Goal: Navigation & Orientation: Find specific page/section

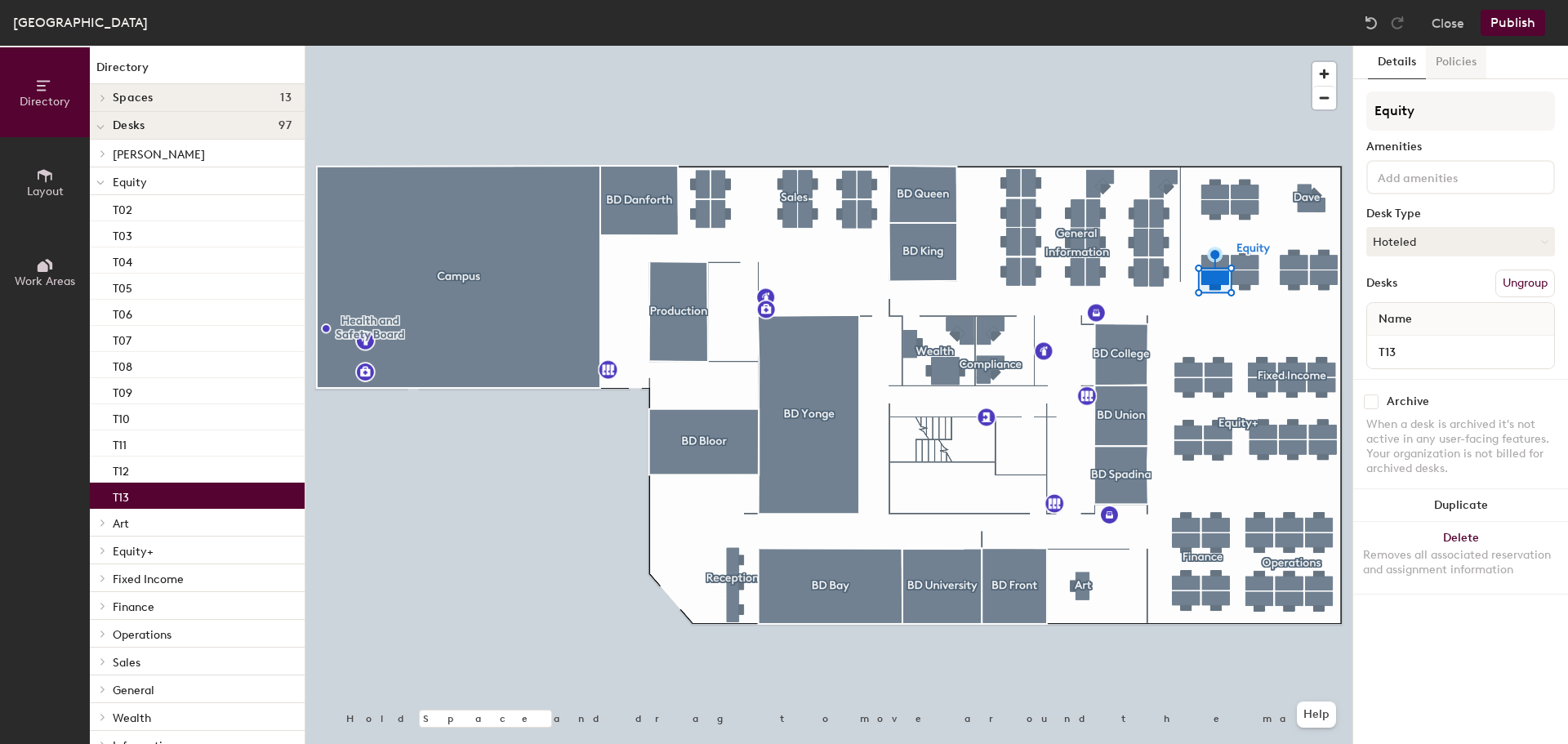
click at [1464, 64] on button "Policies" at bounding box center [1456, 62] width 61 height 33
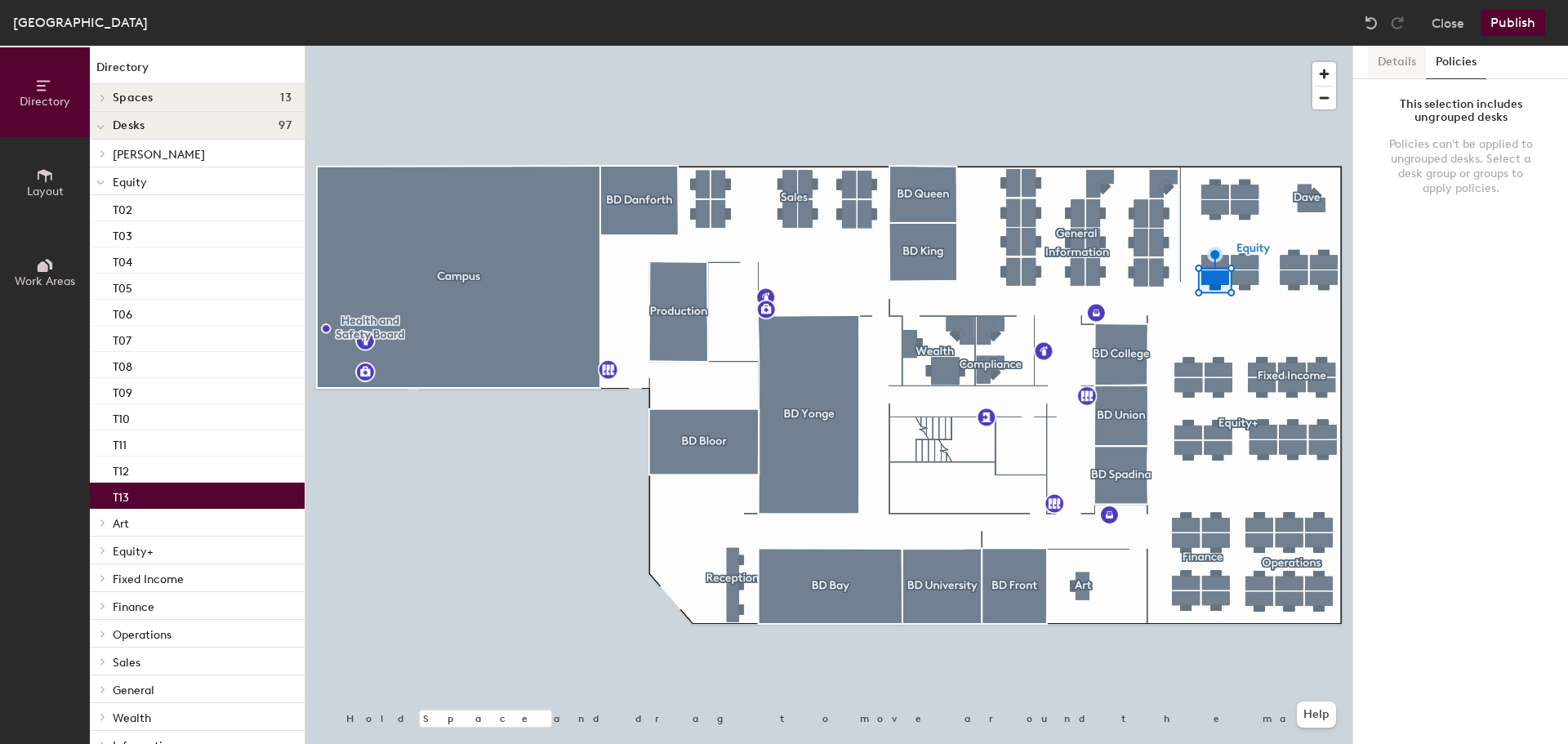
click at [1391, 65] on button "Details" at bounding box center [1397, 62] width 58 height 33
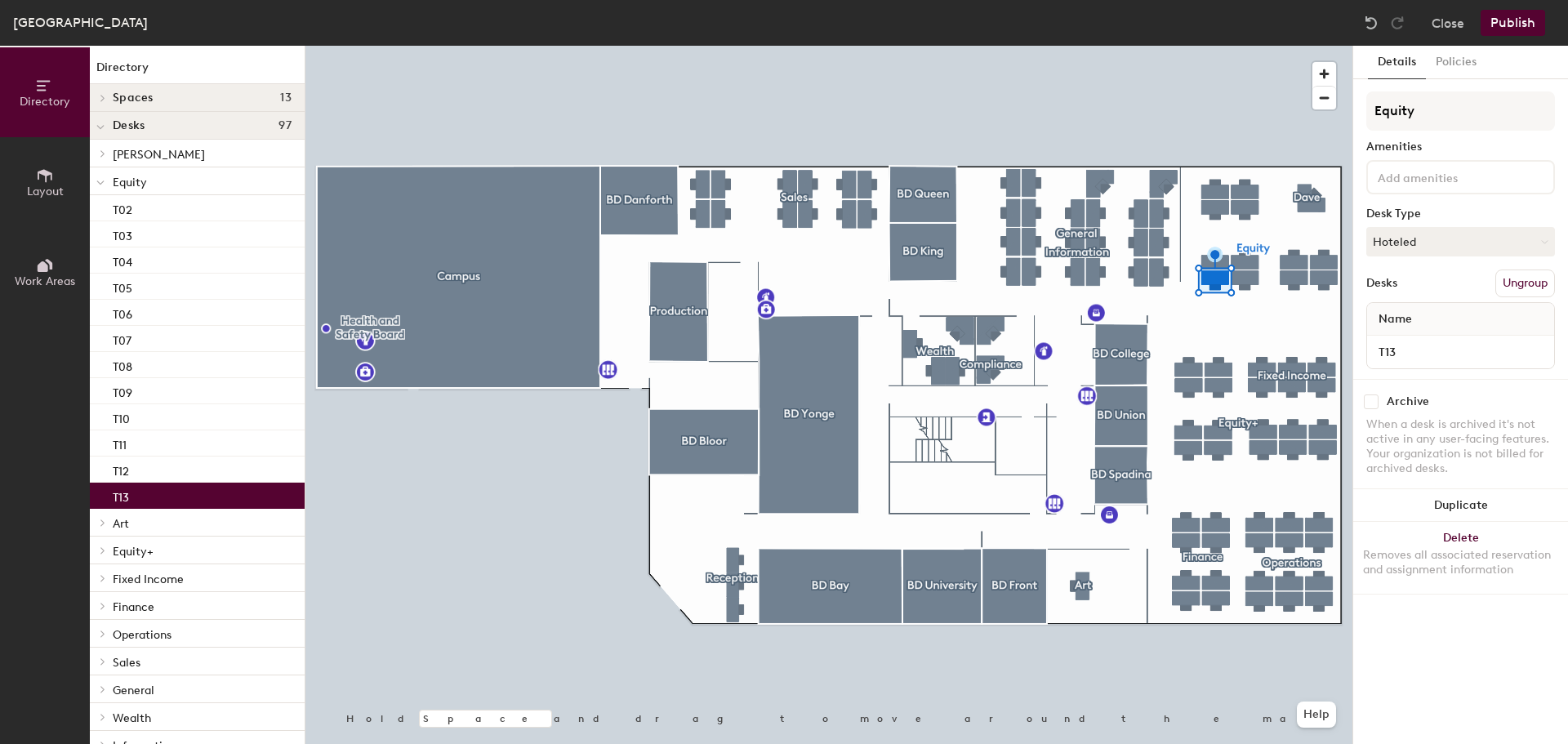
click at [1113, 46] on div at bounding box center [829, 46] width 1047 height 0
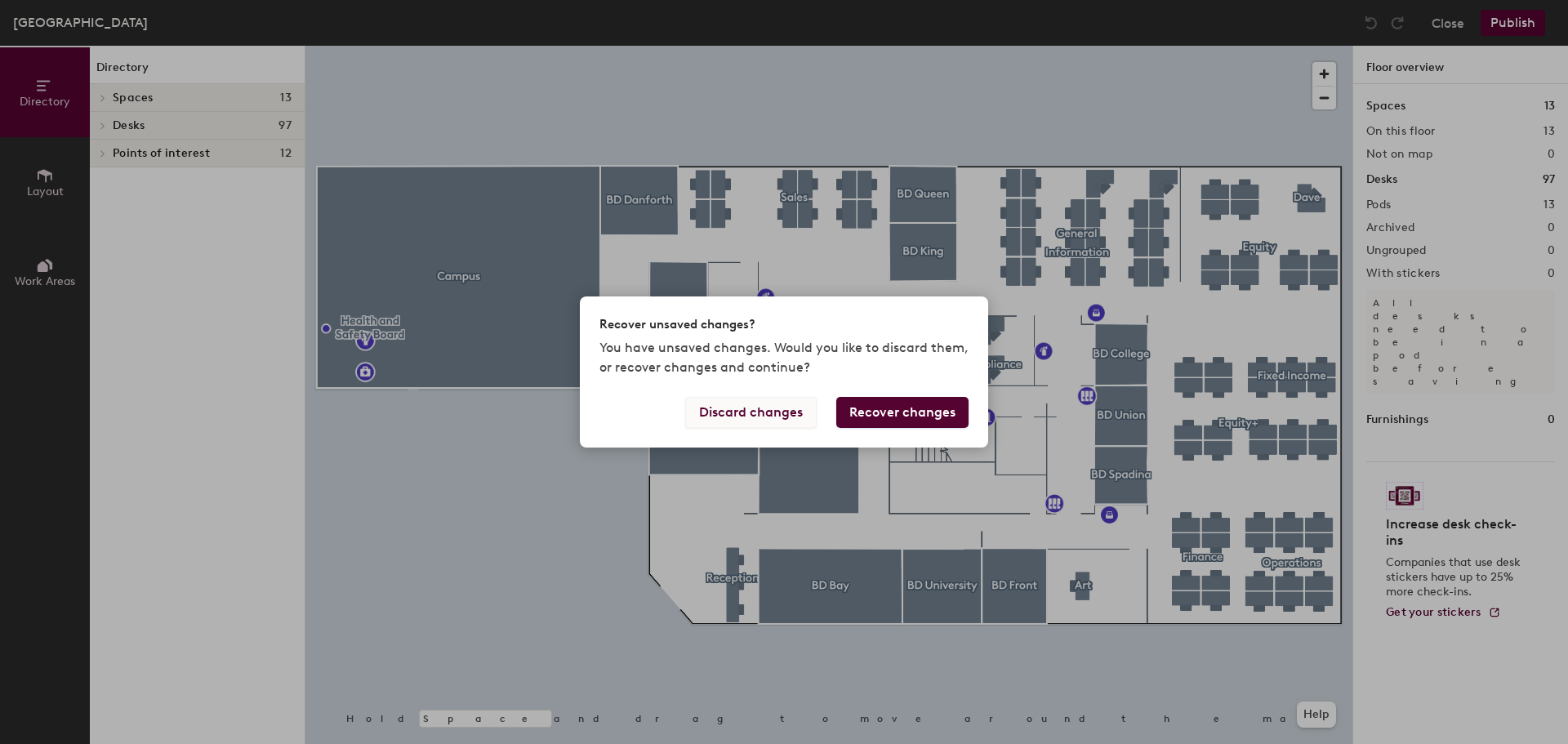
click at [785, 419] on button "Discard changes" at bounding box center [751, 412] width 131 height 31
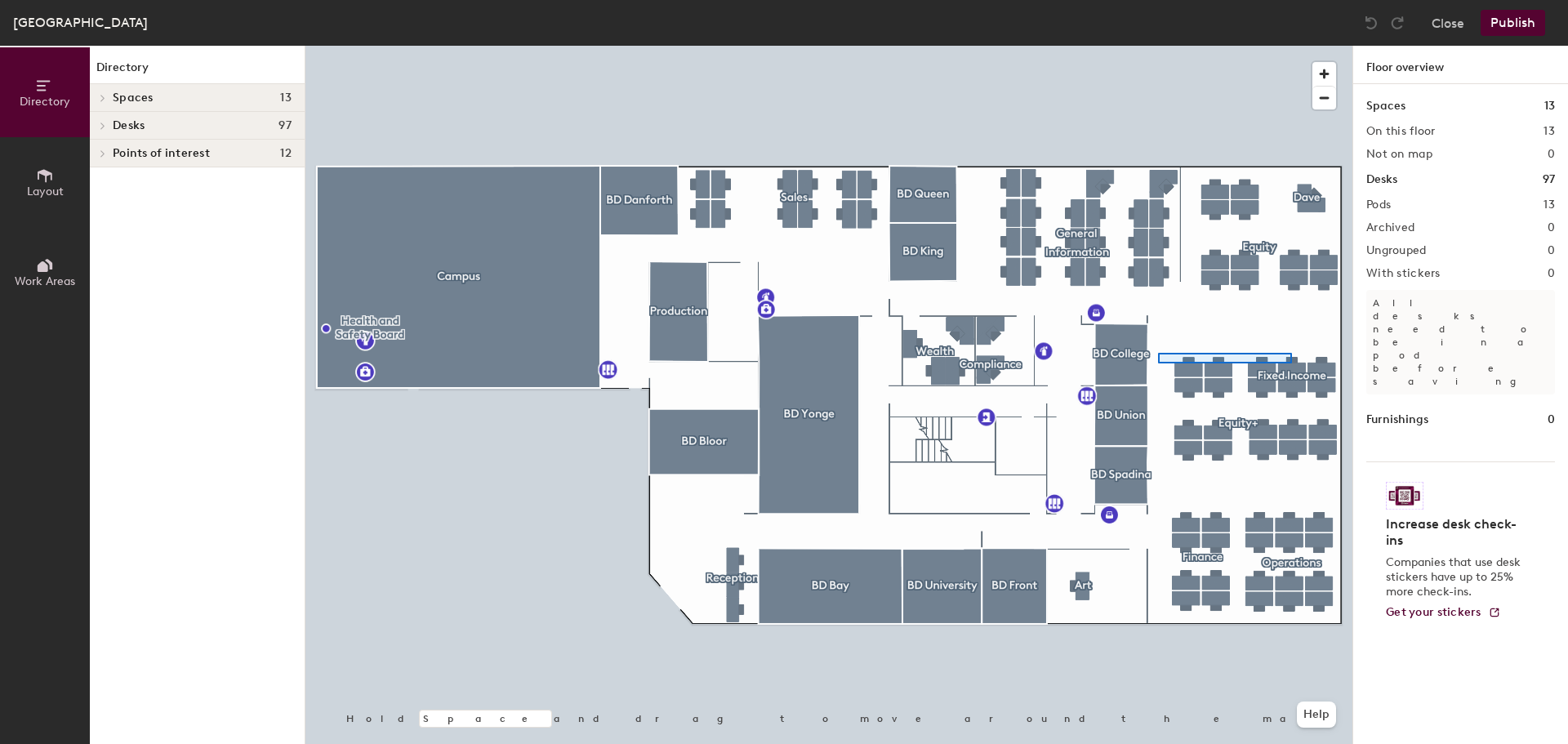
click at [1217, 46] on div at bounding box center [829, 46] width 1047 height 0
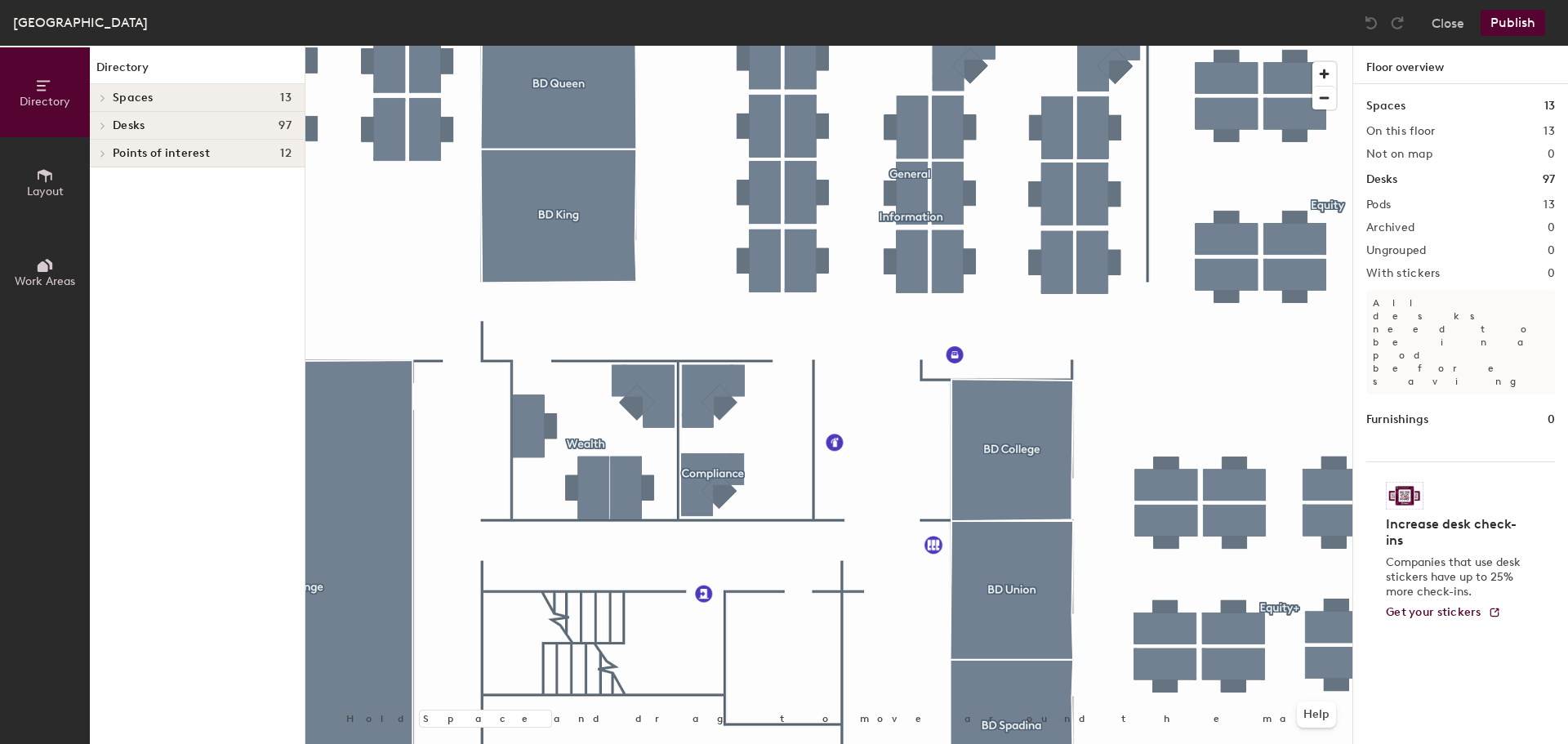
click at [1218, 342] on div at bounding box center [1254, 347] width 75 height 11
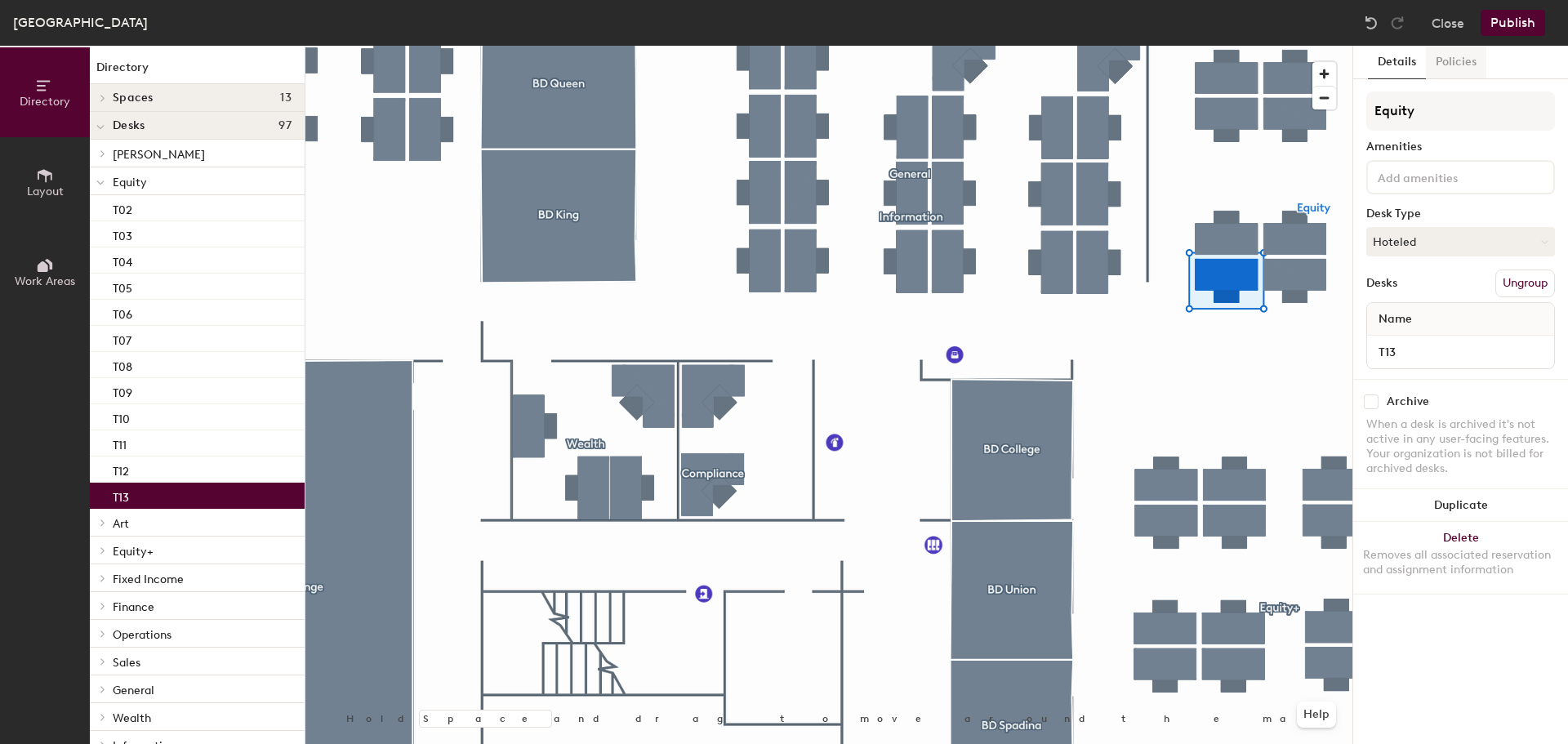
click at [1451, 65] on button "Policies" at bounding box center [1456, 62] width 61 height 33
click at [1442, 81] on div "Details Policies Equity Amenities Desk Type Hoteled Desks Ungroup Name T13 Arch…" at bounding box center [1461, 394] width 215 height 698
click at [1449, 69] on button "Policies" at bounding box center [1456, 62] width 61 height 33
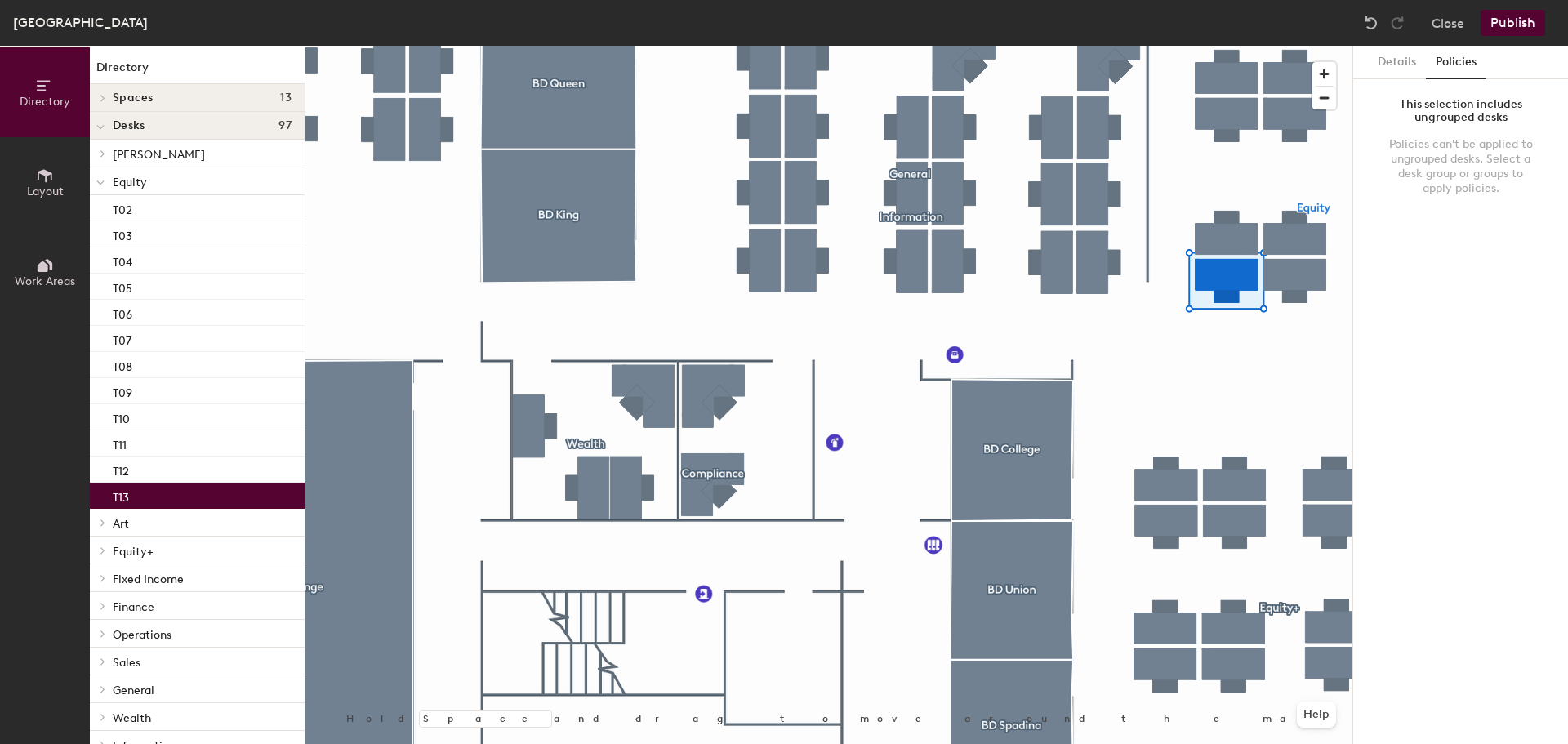
click at [1448, 63] on button "Policies" at bounding box center [1456, 62] width 61 height 33
click at [176, 497] on div "T13" at bounding box center [197, 495] width 215 height 26
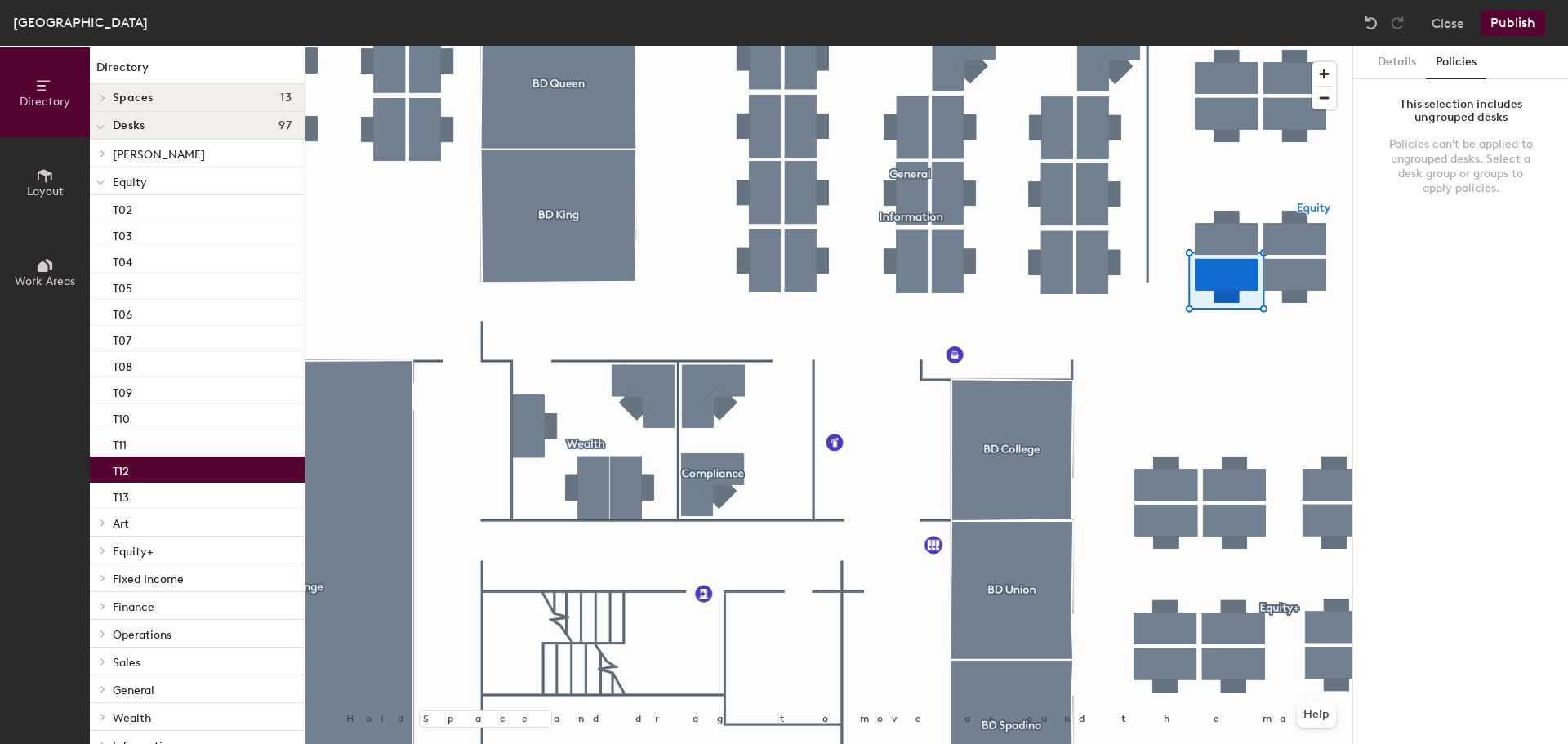
click at [145, 478] on div "T12" at bounding box center [197, 469] width 215 height 26
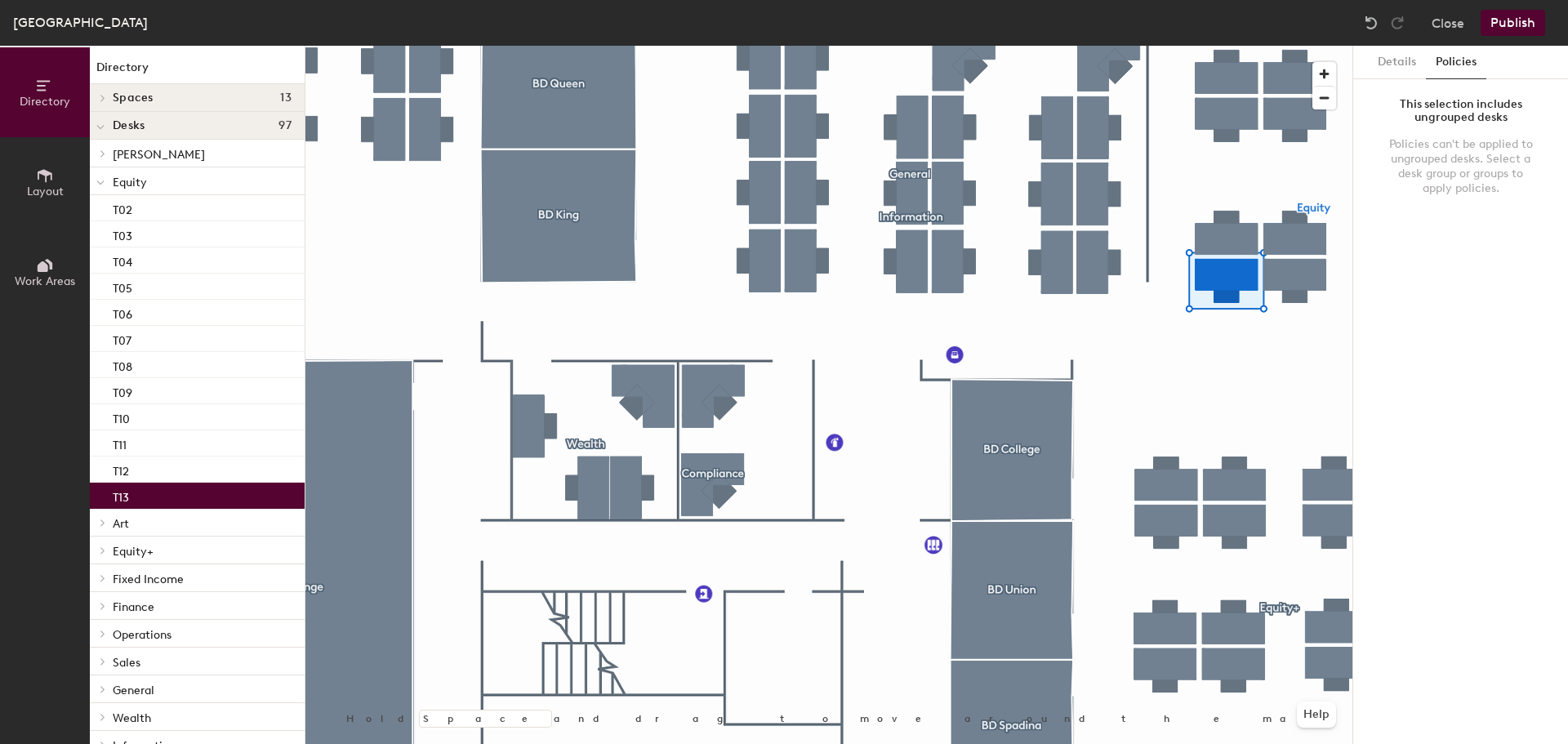
click at [137, 489] on div "T13" at bounding box center [197, 495] width 215 height 26
click at [1399, 57] on button "Details" at bounding box center [1397, 62] width 58 height 33
